Goal: Book appointment/travel/reservation

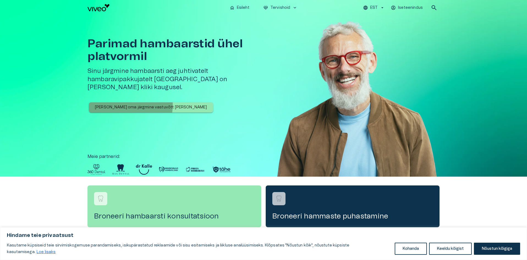
click at [117, 105] on p "[PERSON_NAME] oma järgmine vastuvõtt [PERSON_NAME]" at bounding box center [151, 108] width 112 height 6
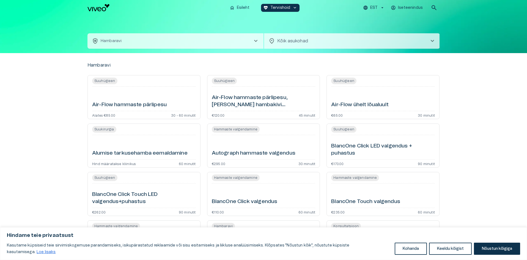
click at [436, 40] on span "chevron_right" at bounding box center [432, 41] width 7 height 7
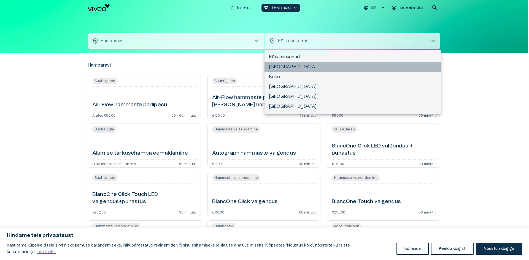
click at [274, 67] on li "[GEOGRAPHIC_DATA]" at bounding box center [352, 67] width 176 height 10
type input "**********"
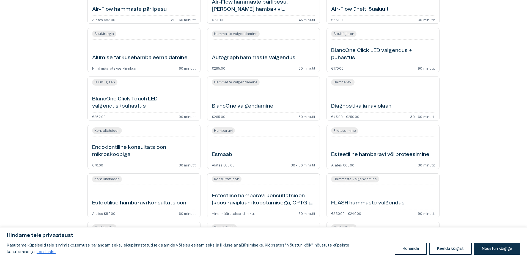
scroll to position [110, 0]
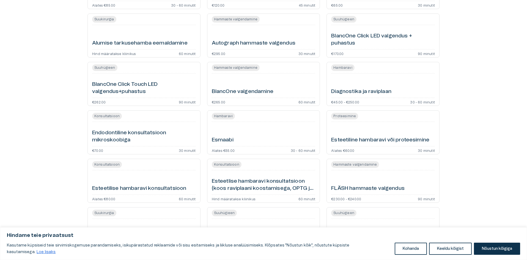
click at [226, 134] on div "Esmaabi" at bounding box center [264, 134] width 104 height 20
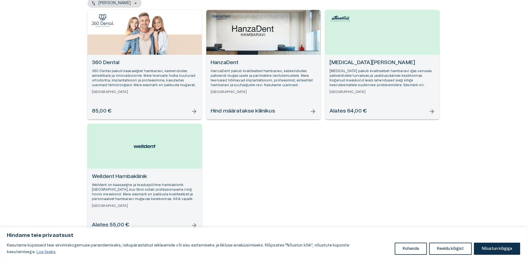
scroll to position [86, 0]
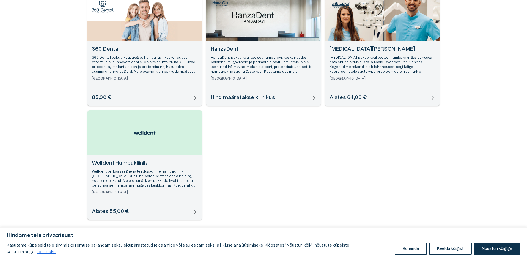
click at [194, 212] on span "arrow_forward" at bounding box center [194, 212] width 7 height 7
